Goal: Find specific page/section: Find specific page/section

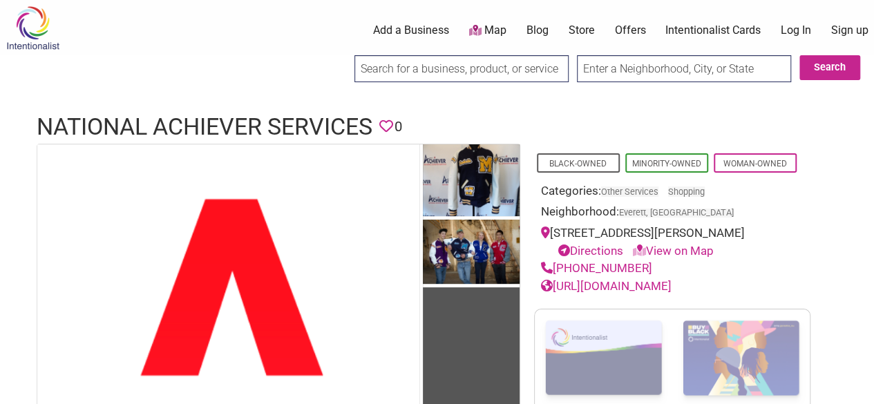
drag, startPoint x: 0, startPoint y: 0, endPoint x: 546, endPoint y: 122, distance: 560.0
click at [546, 82] on input "search" at bounding box center [461, 68] width 214 height 27
type input "bishop blanchet"
click at [341, 55] on input "Search" at bounding box center [367, 69] width 53 height 28
click at [562, 28] on link "Store" at bounding box center [564, 30] width 26 height 15
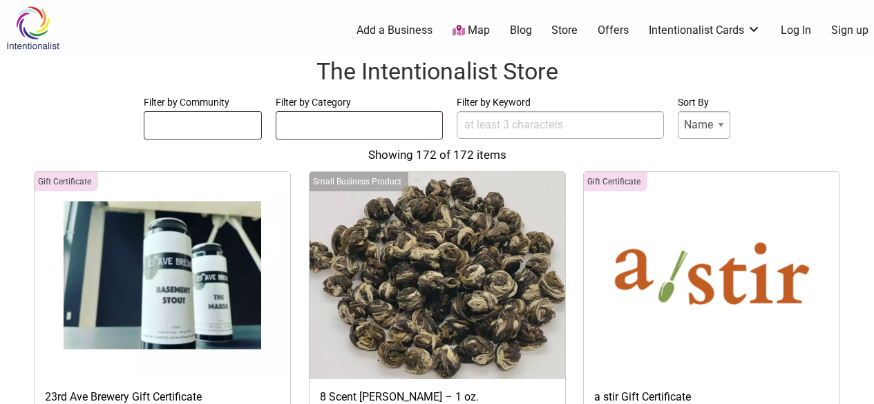
select select
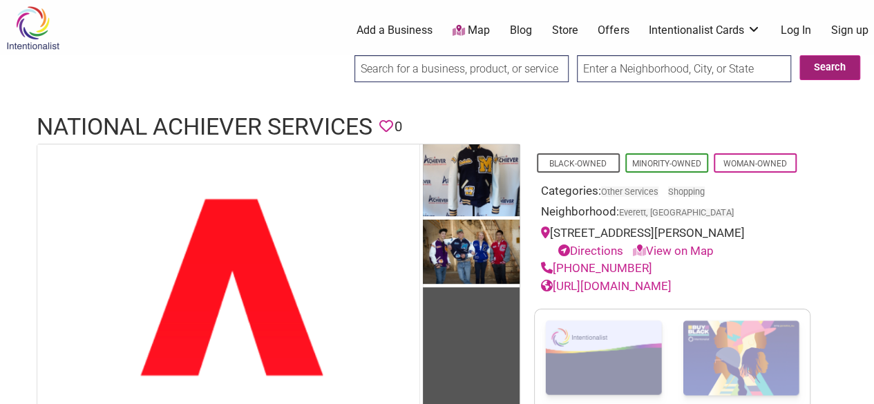
click at [821, 75] on button "Search" at bounding box center [829, 67] width 61 height 25
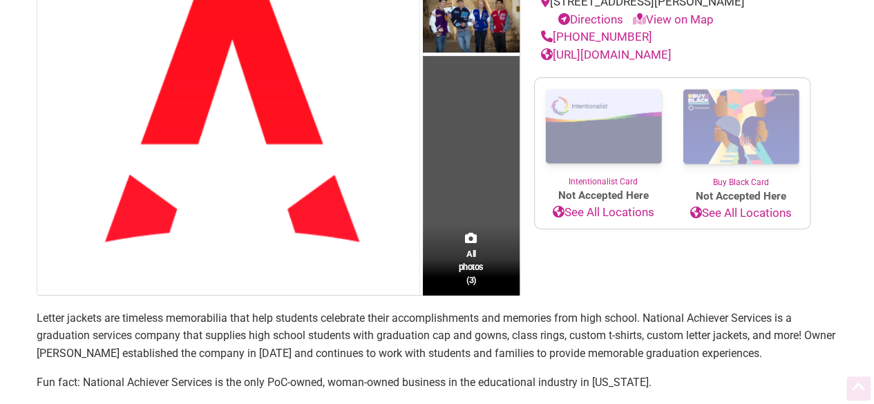
scroll to position [232, 0]
